Goal: Task Accomplishment & Management: Use online tool/utility

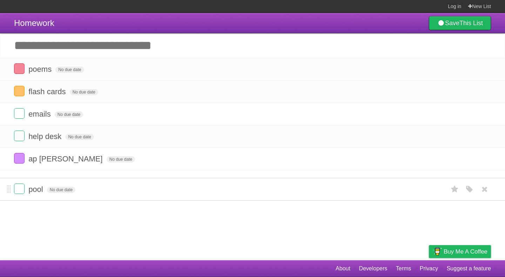
drag, startPoint x: 10, startPoint y: 92, endPoint x: 20, endPoint y: 191, distance: 100.1
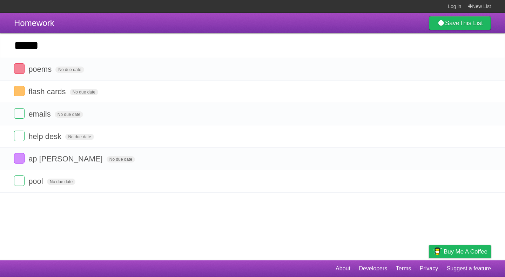
type input "*****"
click input "*********" at bounding box center [0, 0] width 0 height 0
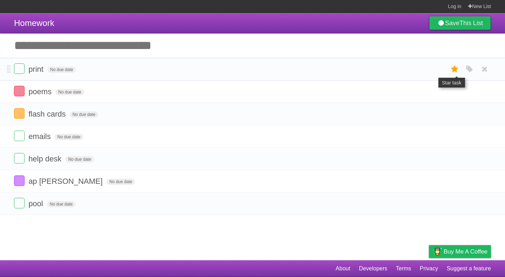
click at [461, 69] on label at bounding box center [454, 69] width 13 height 12
click at [466, 69] on icon "button" at bounding box center [470, 69] width 10 height 9
click at [432, 67] on label "Purple" at bounding box center [430, 70] width 8 height 8
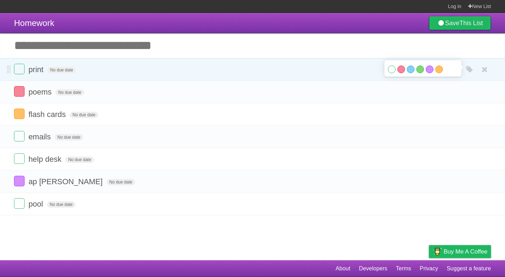
click at [452, 72] on div "White Red Blue Green Purple Orange" at bounding box center [423, 70] width 70 height 9
click at [339, 63] on li "print No due date White Red Blue Green Purple Orange" at bounding box center [252, 69] width 505 height 23
click at [452, 70] on icon at bounding box center [455, 70] width 10 height 12
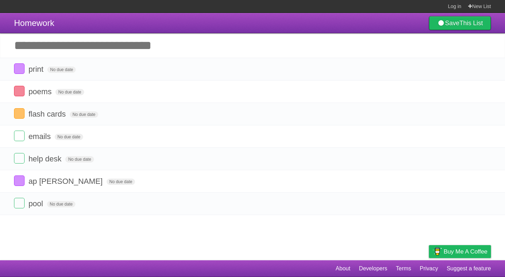
click at [64, 38] on input "Add another task" at bounding box center [252, 45] width 505 height 25
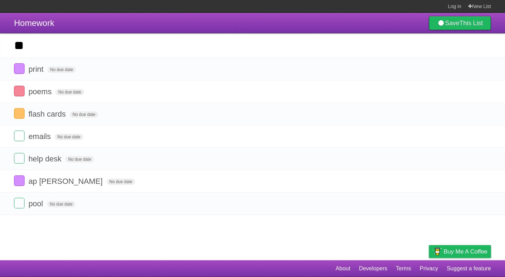
type input "*"
type input "**"
click input "*********" at bounding box center [0, 0] width 0 height 0
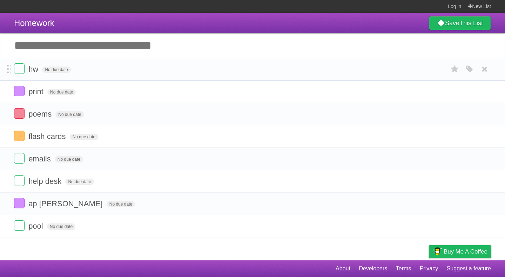
click at [468, 65] on div "White Red Blue Green Purple Orange" at bounding box center [469, 69] width 13 height 12
click at [469, 68] on icon "button" at bounding box center [470, 69] width 10 height 9
click at [407, 68] on label "Blue" at bounding box center [411, 69] width 8 height 8
click at [129, 44] on input "Add another task" at bounding box center [252, 45] width 505 height 25
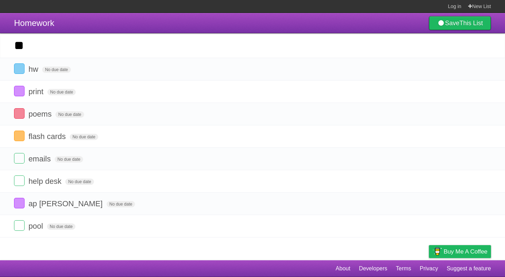
type input "**"
click input "*********" at bounding box center [0, 0] width 0 height 0
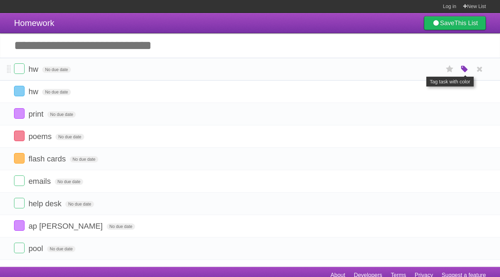
click at [465, 70] on icon "button" at bounding box center [464, 69] width 10 height 9
click at [414, 67] on label "Green" at bounding box center [415, 69] width 8 height 8
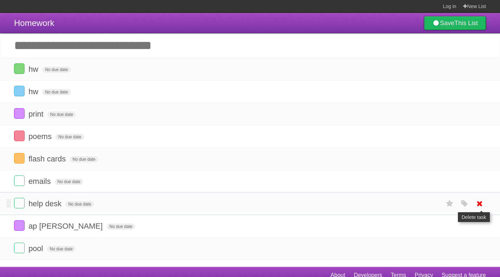
click at [483, 205] on icon at bounding box center [479, 204] width 10 height 12
click at [284, 23] on header "Homework Save This List" at bounding box center [250, 23] width 500 height 20
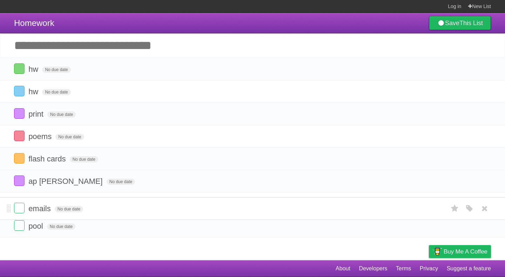
drag, startPoint x: 8, startPoint y: 180, endPoint x: 8, endPoint y: 207, distance: 27.0
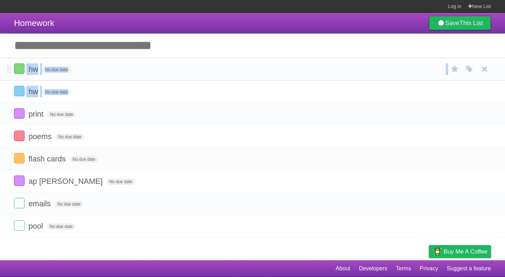
drag, startPoint x: 6, startPoint y: 117, endPoint x: 13, endPoint y: 66, distance: 52.0
click at [13, 66] on ul "hw No due date White Red Blue Green Purple Orange hw No due date White Red Blue…" at bounding box center [252, 148] width 505 height 180
click at [151, 34] on input "Add another task" at bounding box center [252, 45] width 505 height 25
click at [153, 31] on header "Homework Save This List" at bounding box center [252, 23] width 505 height 20
click at [81, 43] on input "Add another task" at bounding box center [252, 45] width 505 height 25
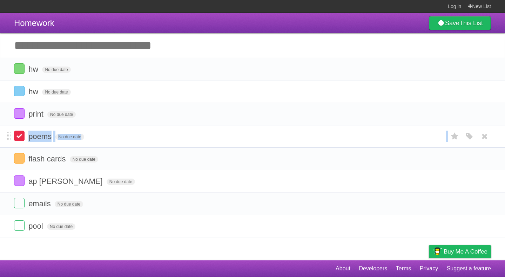
drag, startPoint x: 5, startPoint y: 163, endPoint x: 20, endPoint y: 136, distance: 30.9
click at [20, 136] on ul "hw No due date White Red Blue Green Purple Orange hw No due date White Red Blue…" at bounding box center [252, 148] width 505 height 180
click at [113, 99] on li "hw No due date White Red Blue Green Purple Orange" at bounding box center [252, 91] width 505 height 23
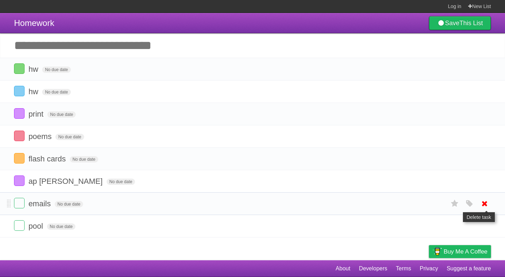
click at [483, 204] on icon at bounding box center [485, 204] width 10 height 12
click at [287, 22] on header "Homework Save This List" at bounding box center [252, 23] width 505 height 20
click at [484, 205] on icon at bounding box center [485, 204] width 10 height 12
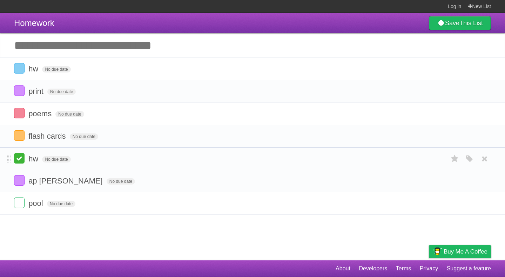
drag, startPoint x: 8, startPoint y: 71, endPoint x: 20, endPoint y: 160, distance: 89.8
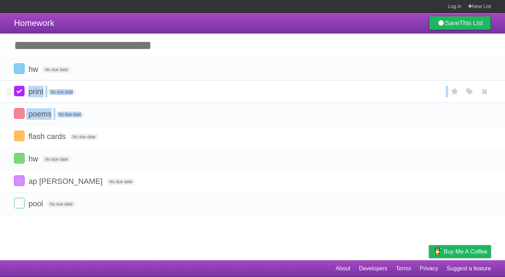
drag, startPoint x: 5, startPoint y: 138, endPoint x: 19, endPoint y: 87, distance: 53.2
click at [19, 87] on ul "hw No due date White Red Blue Green Purple Orange print No due date White Red B…" at bounding box center [252, 136] width 505 height 157
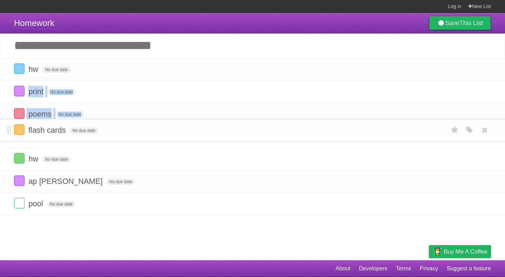
drag, startPoint x: 8, startPoint y: 136, endPoint x: 6, endPoint y: 131, distance: 5.2
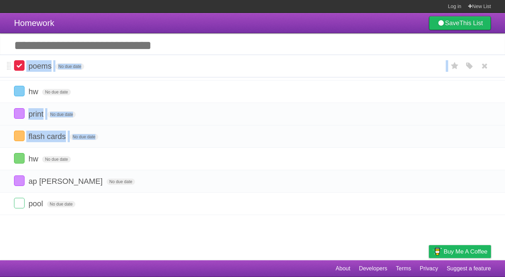
drag, startPoint x: 9, startPoint y: 113, endPoint x: 15, endPoint y: 65, distance: 48.8
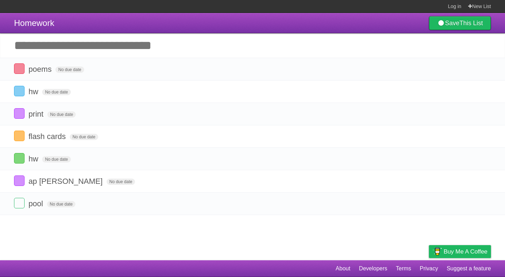
click at [154, 21] on header "Homework Save This List" at bounding box center [252, 23] width 505 height 20
